Goal: Transaction & Acquisition: Purchase product/service

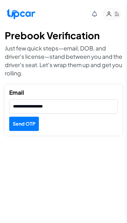
click at [20, 125] on button "Send OTP" at bounding box center [24, 124] width 30 height 14
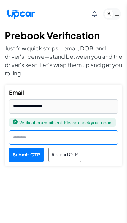
click at [98, 139] on input "text" at bounding box center [63, 138] width 109 height 14
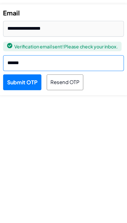
type input "******"
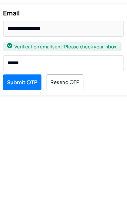
click at [29, 148] on button "Submit OTP" at bounding box center [26, 155] width 34 height 14
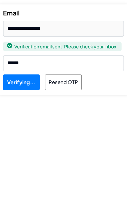
scroll to position [2, 0]
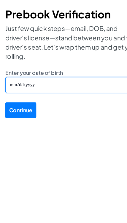
click at [92, 92] on input "Enter your date of birth" at bounding box center [64, 99] width 118 height 15
click at [63, 92] on input "**********" at bounding box center [64, 99] width 118 height 15
type input "**********"
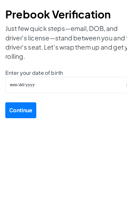
click at [28, 115] on button "Continue" at bounding box center [19, 122] width 28 height 14
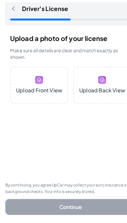
click at [34, 91] on img at bounding box center [35, 94] width 7 height 7
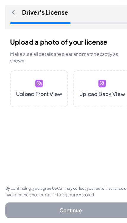
click at [35, 91] on img at bounding box center [35, 94] width 7 height 7
click at [39, 91] on img at bounding box center [35, 94] width 7 height 7
click at [34, 91] on img at bounding box center [35, 94] width 7 height 7
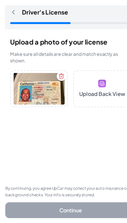
click at [95, 91] on img at bounding box center [91, 94] width 7 height 7
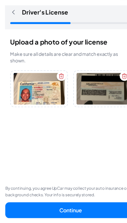
click at [89, 202] on button "Continue" at bounding box center [64, 209] width 118 height 14
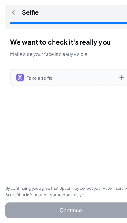
click at [106, 82] on div "Take a selfie" at bounding box center [63, 89] width 109 height 15
click at [0, 0] on input "Take a selfie" at bounding box center [0, 0] width 0 height 0
click at [41, 87] on span "Take a selfie" at bounding box center [64, 90] width 80 height 6
click at [0, 0] on input "Take a selfie" at bounding box center [0, 0] width 0 height 0
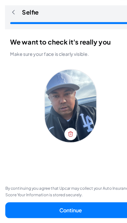
click at [79, 202] on button "Continue" at bounding box center [64, 209] width 118 height 14
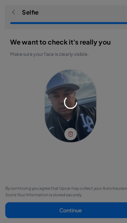
click at [67, 121] on div at bounding box center [63, 111] width 127 height 223
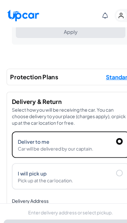
scroll to position [227, 0]
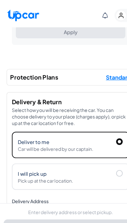
click at [105, 155] on div at bounding box center [108, 156] width 6 height 6
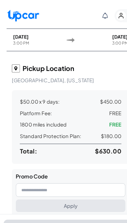
scroll to position [61, 0]
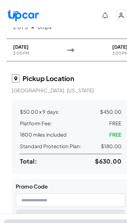
click at [101, 130] on span "$180.00" at bounding box center [100, 131] width 18 height 7
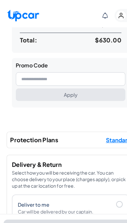
click at [106, 128] on span "Standard" at bounding box center [106, 126] width 23 height 8
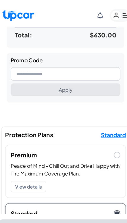
scroll to position [178, 0]
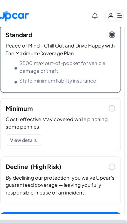
click at [107, 148] on span at bounding box center [110, 150] width 6 height 6
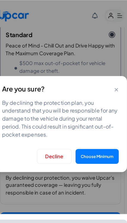
scroll to position [336, 0]
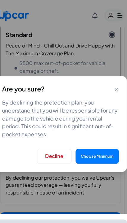
click at [56, 143] on button "Decline" at bounding box center [58, 140] width 31 height 13
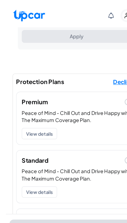
scroll to position [211, 0]
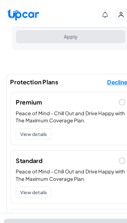
click at [110, 113] on div "Peace of Mind - Chill Out and Drive Happy with The Maximum Coverage Plan. View …" at bounding box center [64, 115] width 108 height 32
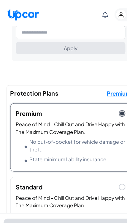
click at [110, 101] on span at bounding box center [110, 103] width 4 height 4
click at [106, 161] on div "Standard" at bounding box center [64, 166] width 108 height 13
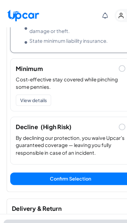
scroll to position [372, 0]
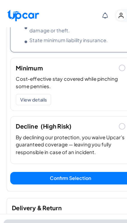
click at [110, 111] on span at bounding box center [110, 114] width 6 height 6
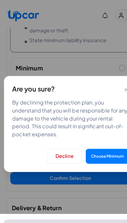
click at [97, 141] on button "Choose Minimum" at bounding box center [96, 140] width 39 height 13
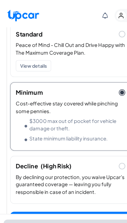
scroll to position [338, 0]
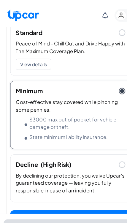
click at [109, 145] on span at bounding box center [110, 148] width 6 height 6
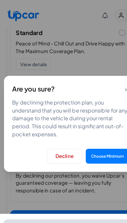
click at [102, 144] on button "Choose Minimum" at bounding box center [96, 140] width 39 height 13
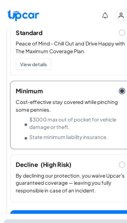
click at [108, 146] on span at bounding box center [110, 148] width 6 height 6
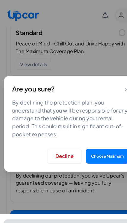
click at [61, 146] on button "Decline" at bounding box center [58, 140] width 31 height 13
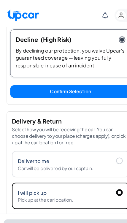
scroll to position [431, 0]
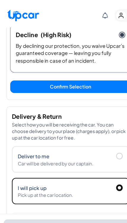
click at [109, 138] on div at bounding box center [108, 141] width 6 height 6
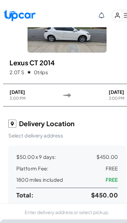
scroll to position [0, 0]
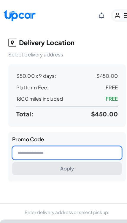
click at [81, 140] on input "text" at bounding box center [63, 138] width 99 height 12
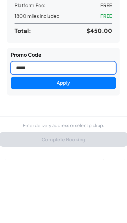
type input "******"
click at [93, 146] on button "Apply" at bounding box center [63, 152] width 99 height 12
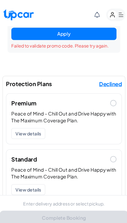
scroll to position [214, 0]
click at [107, 148] on span at bounding box center [110, 149] width 6 height 6
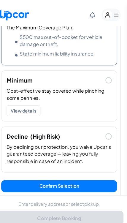
scroll to position [363, 0]
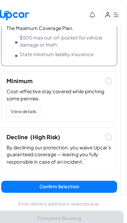
click at [78, 173] on button "Confirm Selection" at bounding box center [63, 175] width 109 height 11
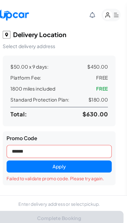
scroll to position [99, 0]
